Goal: Go to known website: Access a specific website the user already knows

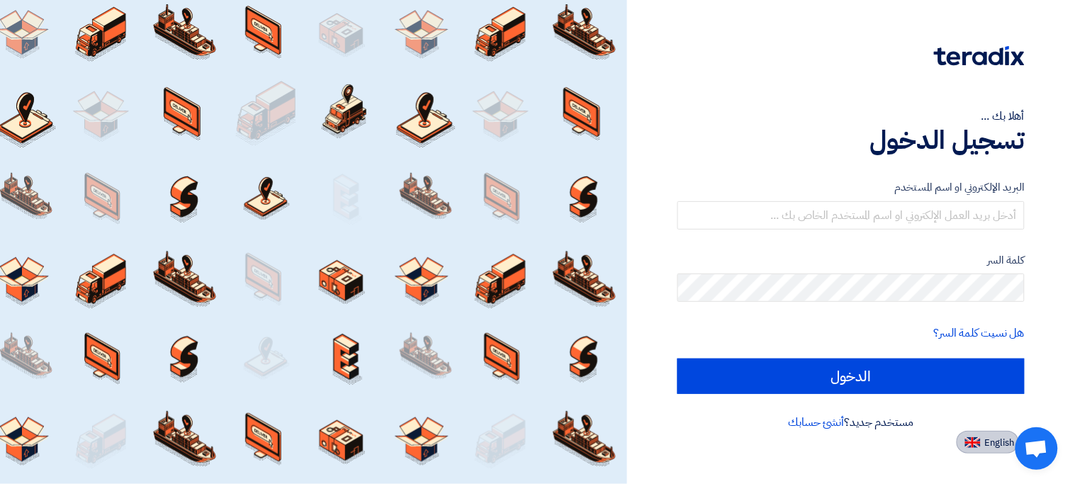
click at [988, 443] on span "English" at bounding box center [1000, 443] width 30 height 10
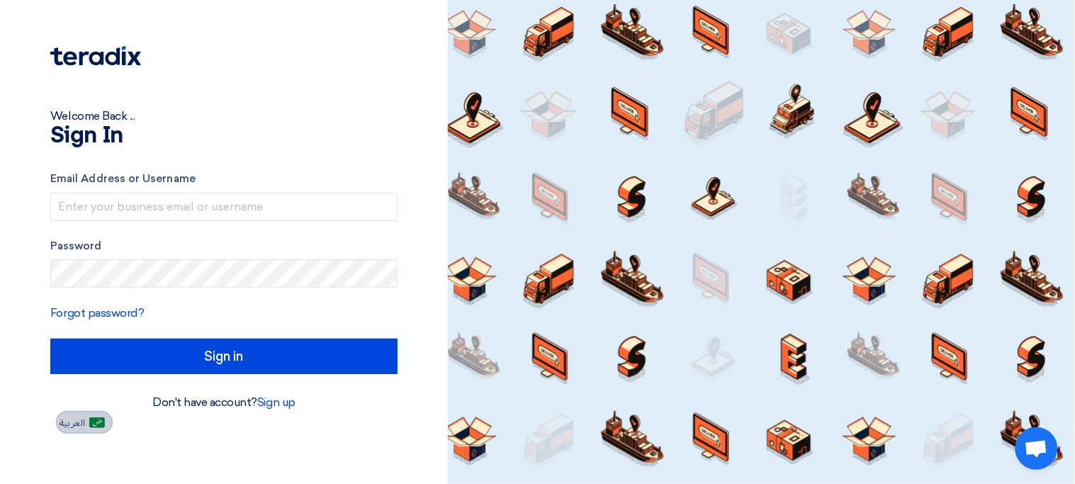
click at [94, 429] on button "العربية" at bounding box center [84, 422] width 57 height 23
type input "الدخول"
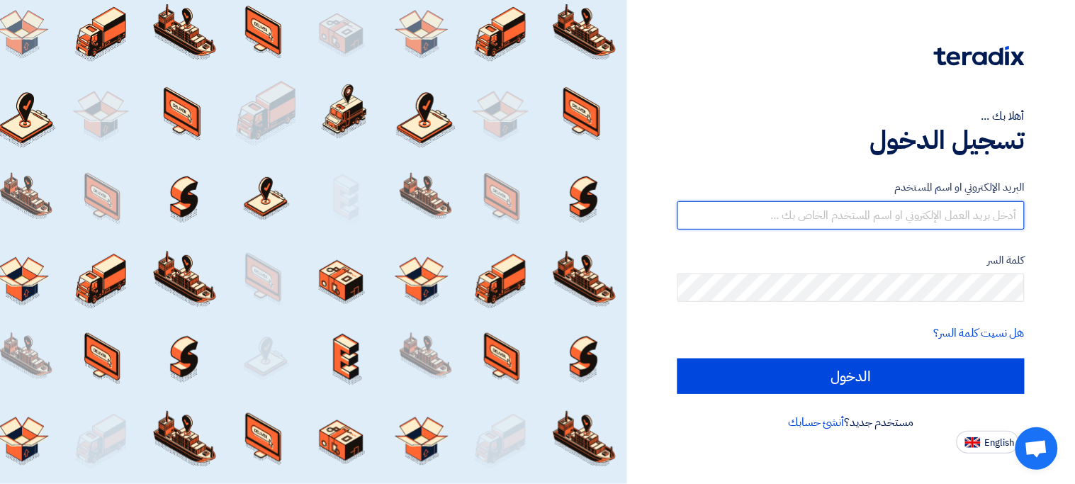
click at [769, 217] on input "text" at bounding box center [850, 215] width 347 height 28
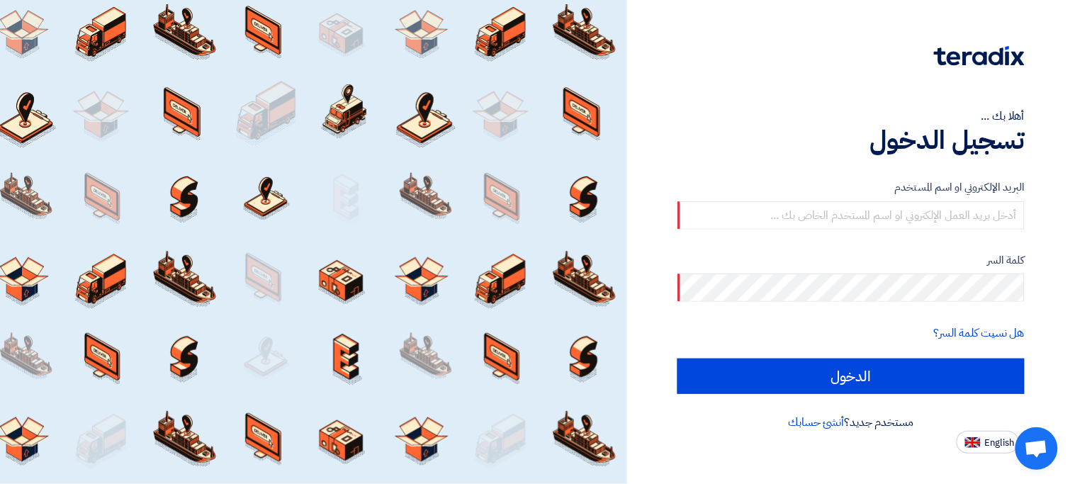
click at [769, 159] on div "البريد الإلكتروني او اسم المستخدم كلمة السر هل نسيت كلمة السر؟ الدخول" at bounding box center [850, 286] width 347 height 254
click at [623, 205] on div at bounding box center [313, 242] width 627 height 484
